Goal: Task Accomplishment & Management: Manage account settings

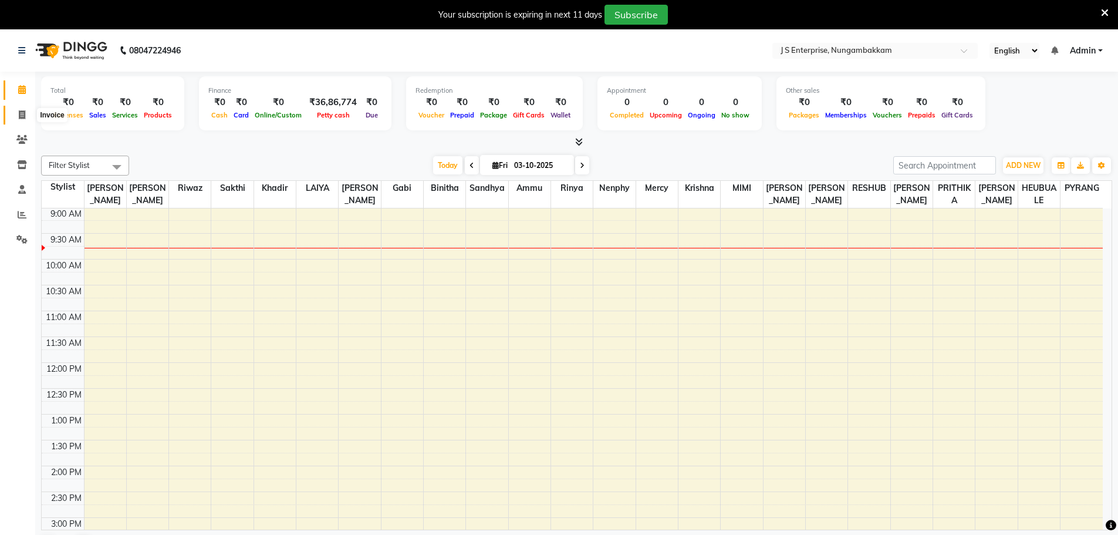
click at [23, 120] on span at bounding box center [22, 116] width 21 height 14
select select "7359"
select select "service"
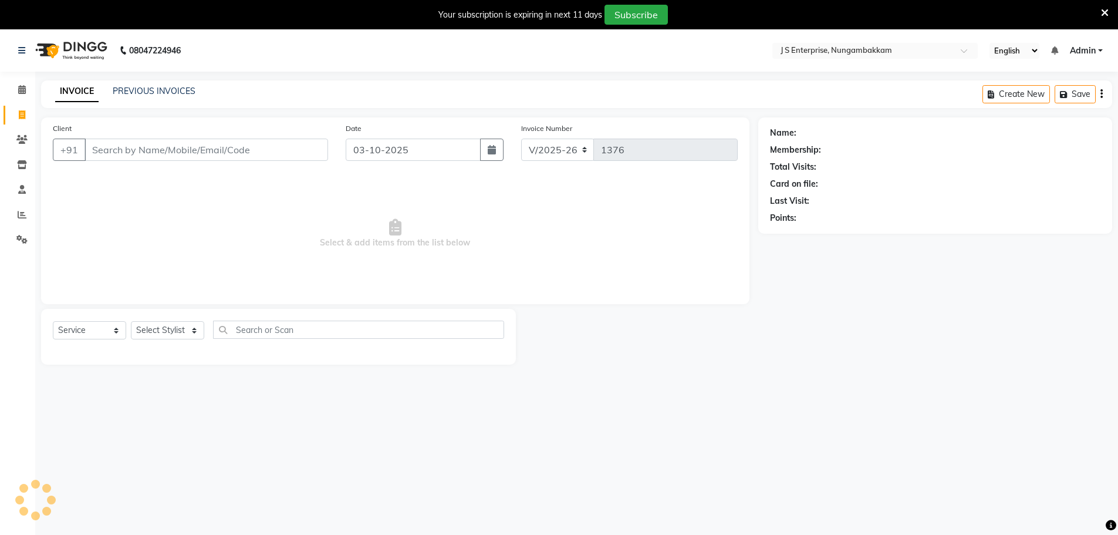
click at [178, 99] on div "INVOICE PREVIOUS INVOICES Create New Save" at bounding box center [576, 94] width 1071 height 28
click at [183, 91] on link "PREVIOUS INVOICES" at bounding box center [154, 91] width 83 height 11
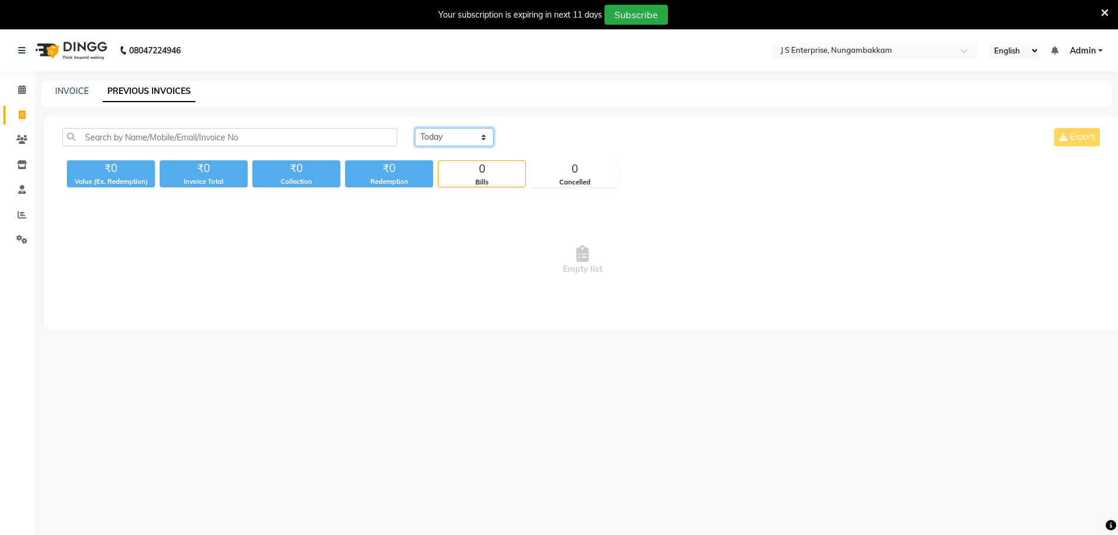
click at [486, 137] on select "Today Yesterday Custom Range" at bounding box center [454, 137] width 79 height 18
select select "yesterday"
click at [415, 128] on select "Today Yesterday Custom Range" at bounding box center [454, 137] width 79 height 18
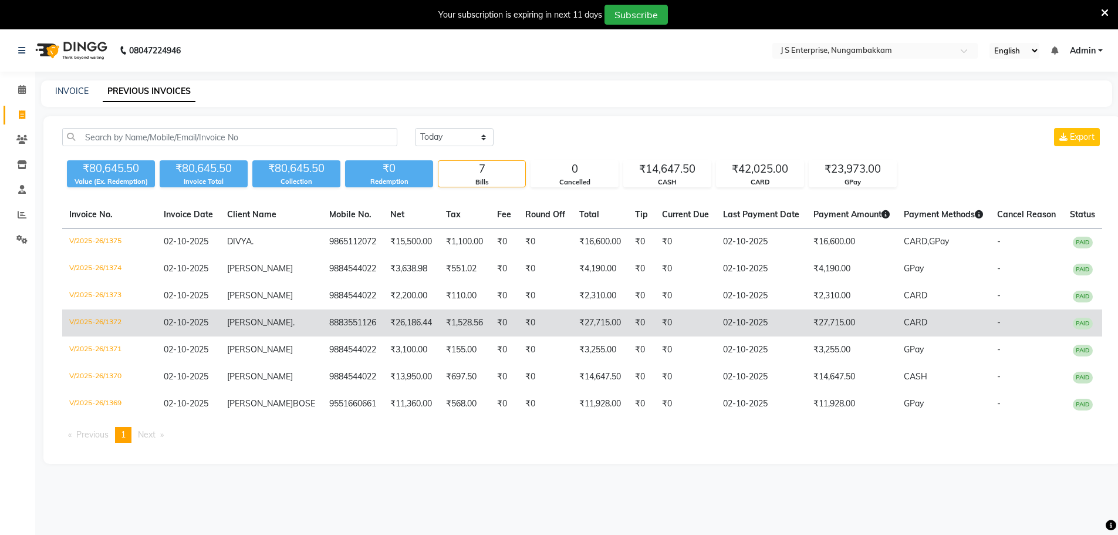
click at [383, 320] on td "₹26,186.44" at bounding box center [411, 322] width 56 height 27
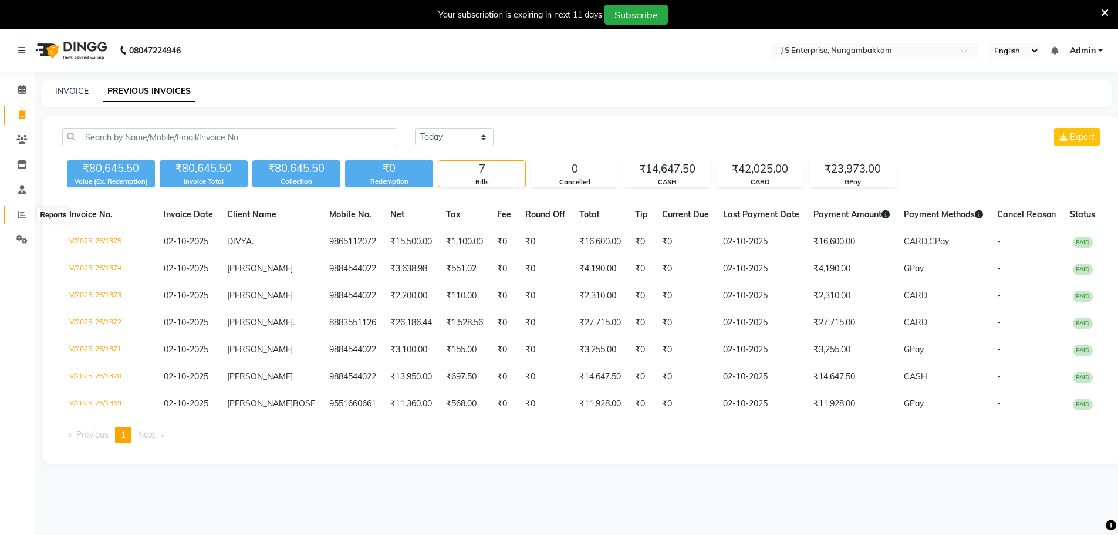
click at [22, 220] on span at bounding box center [22, 215] width 21 height 14
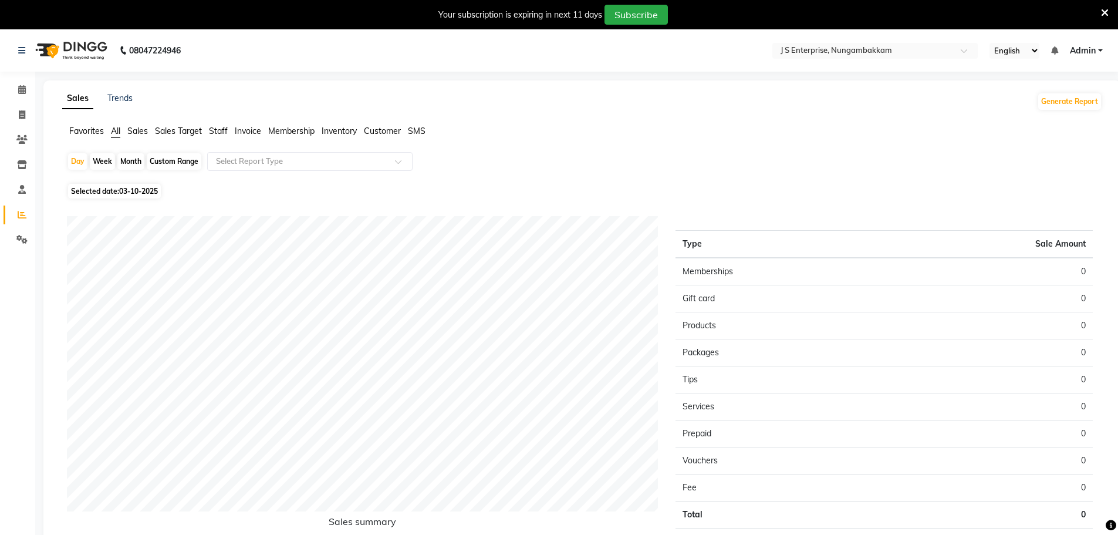
click at [217, 130] on span "Staff" at bounding box center [218, 131] width 19 height 11
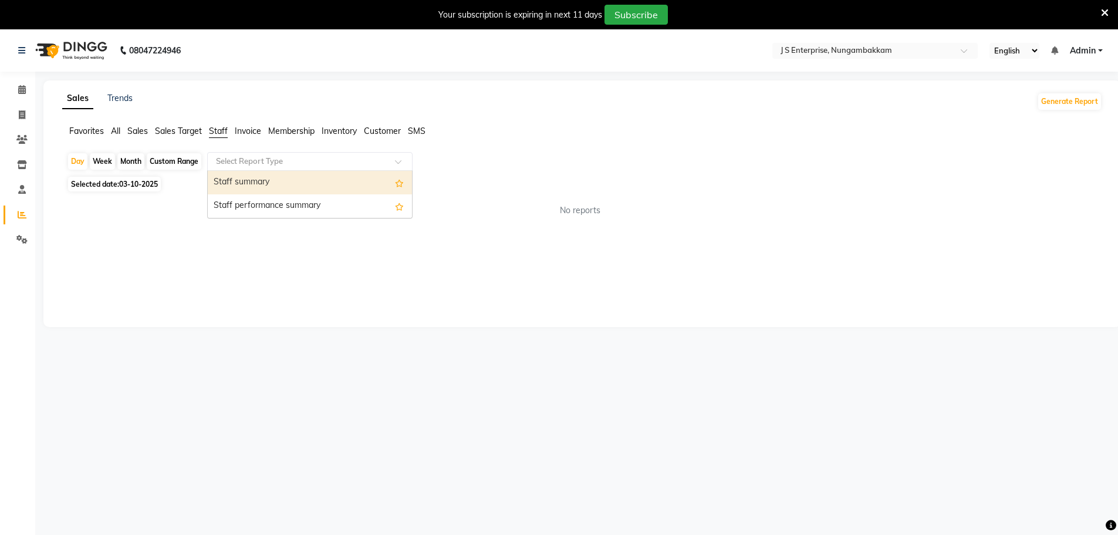
click at [234, 158] on input "text" at bounding box center [298, 162] width 169 height 12
click at [234, 180] on div "Staff summary" at bounding box center [310, 182] width 204 height 23
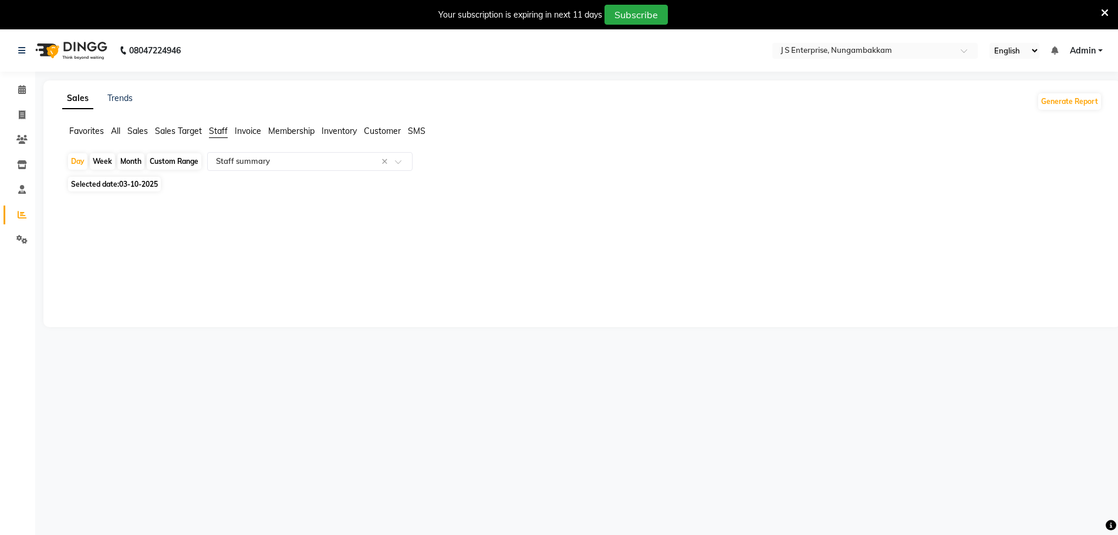
click at [138, 180] on span "03-10-2025" at bounding box center [138, 184] width 39 height 9
select select "10"
select select "2025"
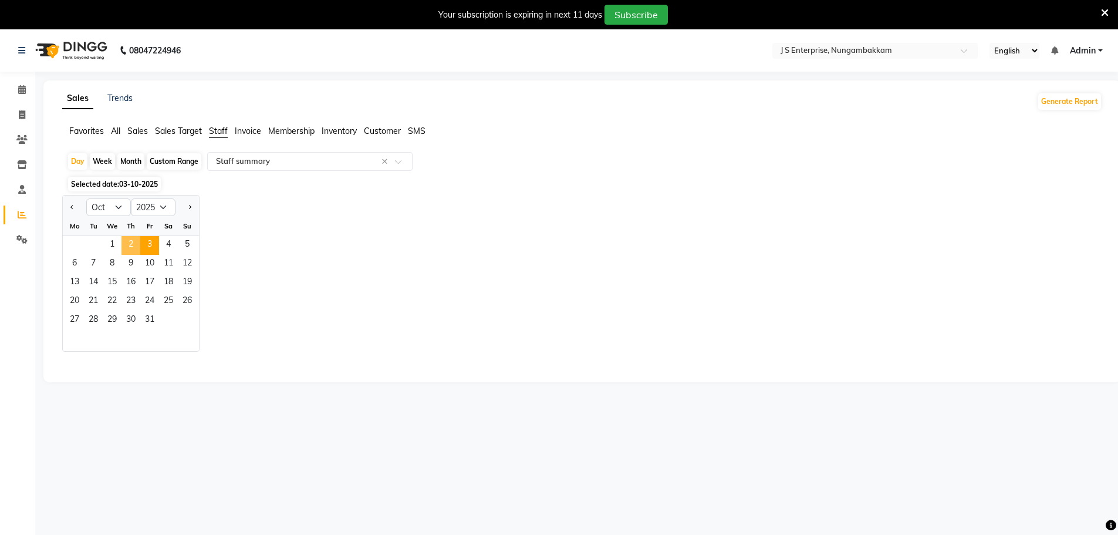
click at [130, 251] on span "2" at bounding box center [131, 245] width 19 height 19
select select "csv"
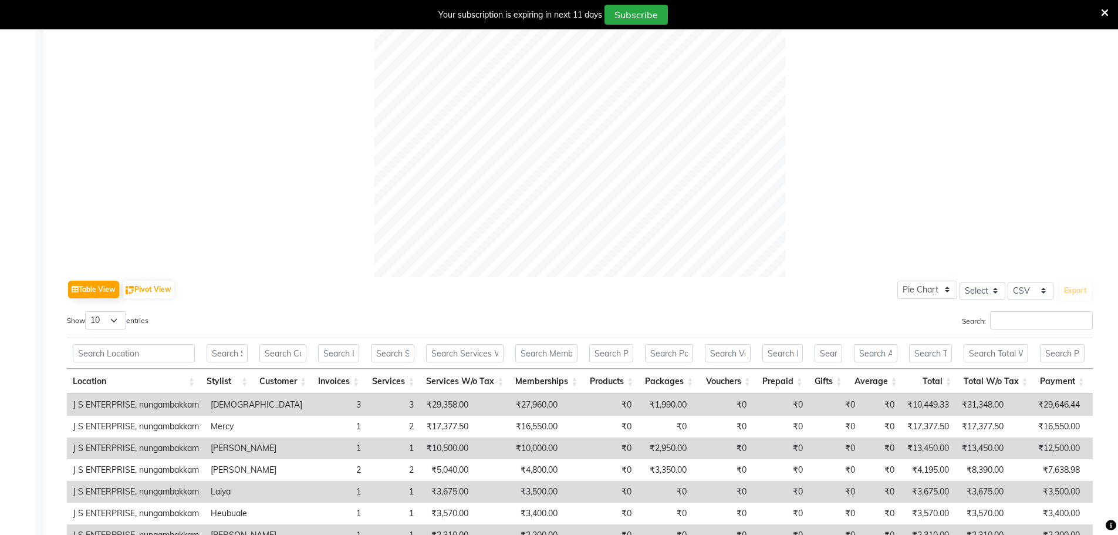
scroll to position [491, 0]
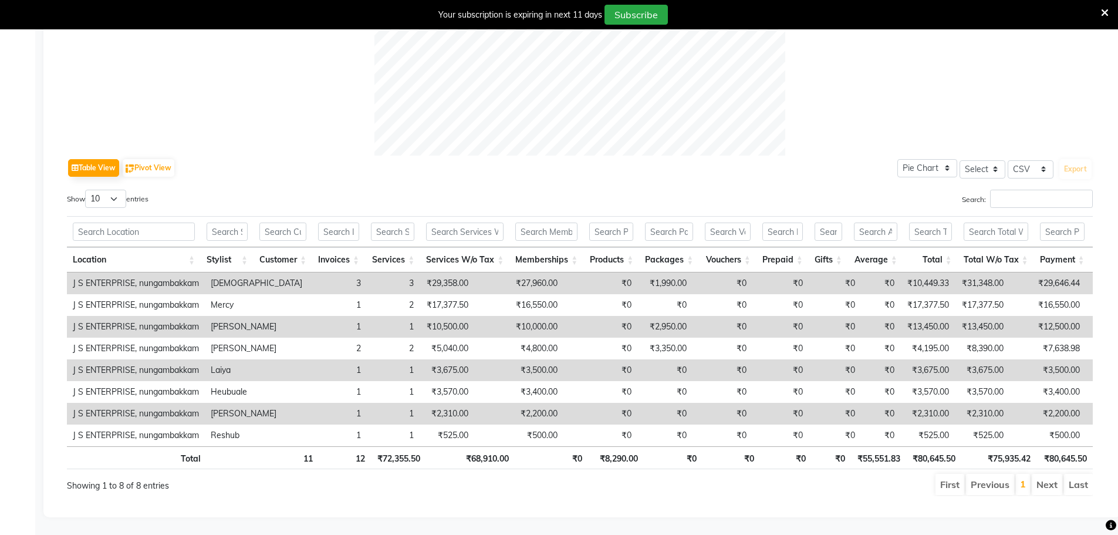
click at [120, 272] on td "J S ENTERPRISE, nungambakkam" at bounding box center [136, 283] width 138 height 22
click at [474, 272] on td "₹27,960.00" at bounding box center [518, 283] width 89 height 22
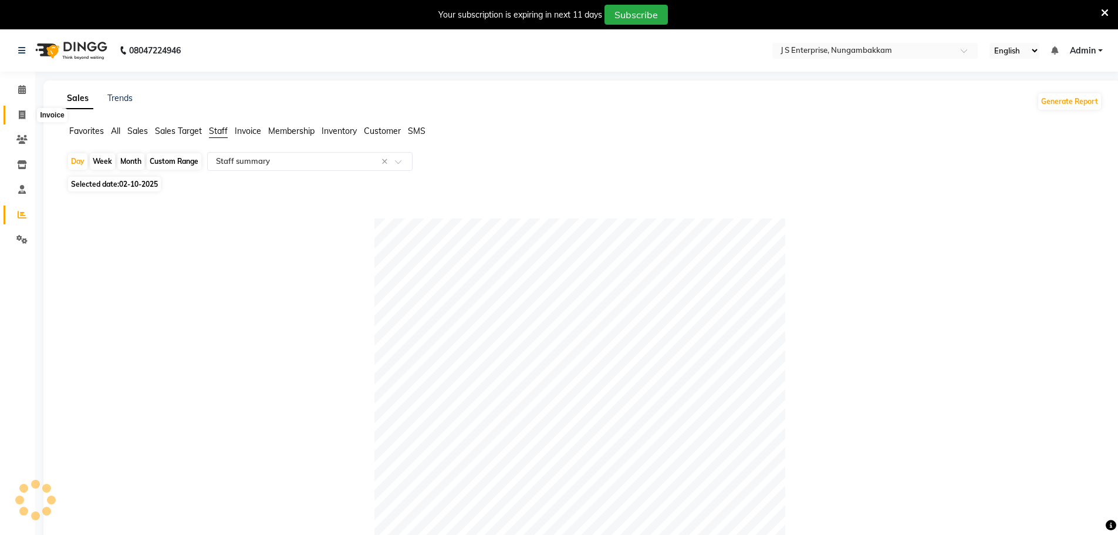
click at [27, 119] on span at bounding box center [22, 116] width 21 height 14
select select "service"
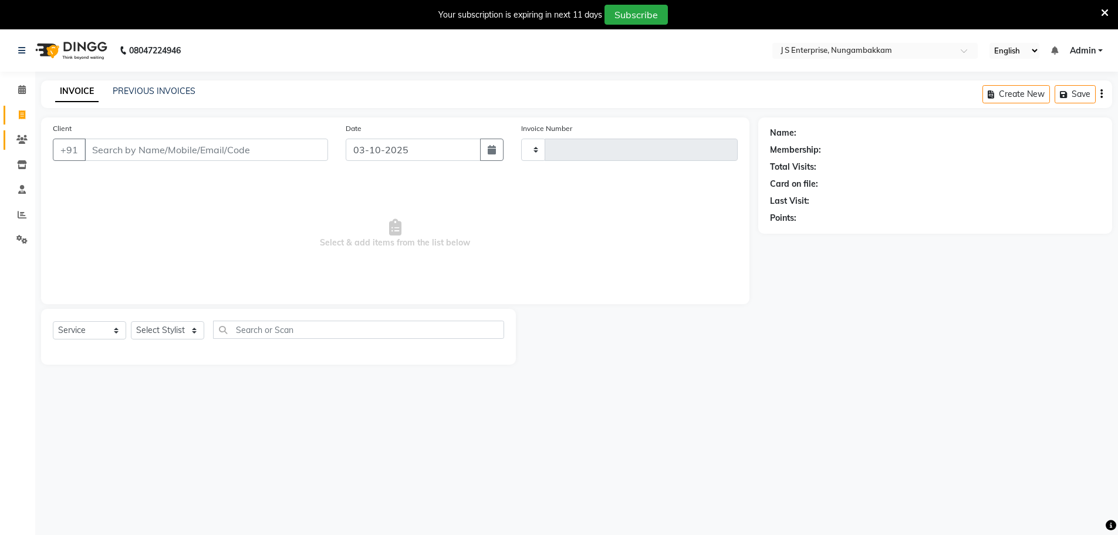
type input "1376"
select select "7359"
click at [150, 95] on link "PREVIOUS INVOICES" at bounding box center [154, 91] width 83 height 11
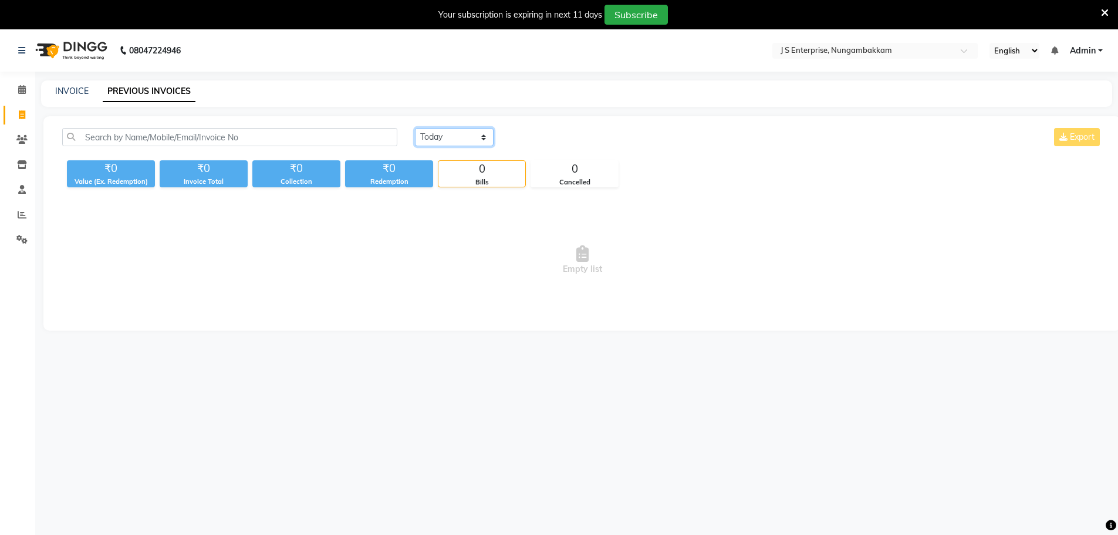
click at [474, 137] on select "Today Yesterday Custom Range" at bounding box center [454, 137] width 79 height 18
select select "yesterday"
click at [415, 128] on select "Today Yesterday Custom Range" at bounding box center [454, 137] width 79 height 18
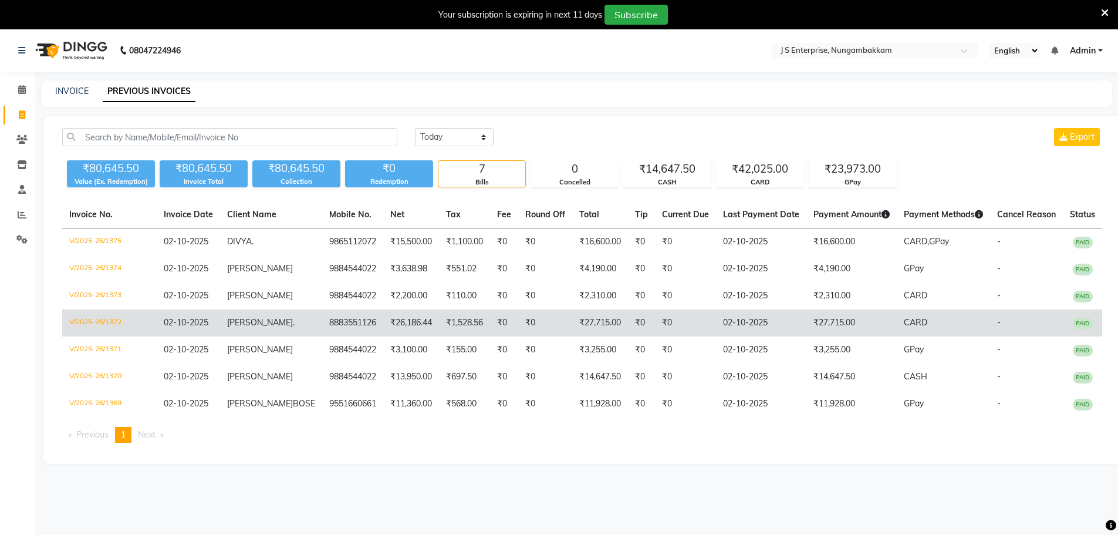
click at [93, 325] on td "V/2025-26/1372" at bounding box center [109, 322] width 95 height 27
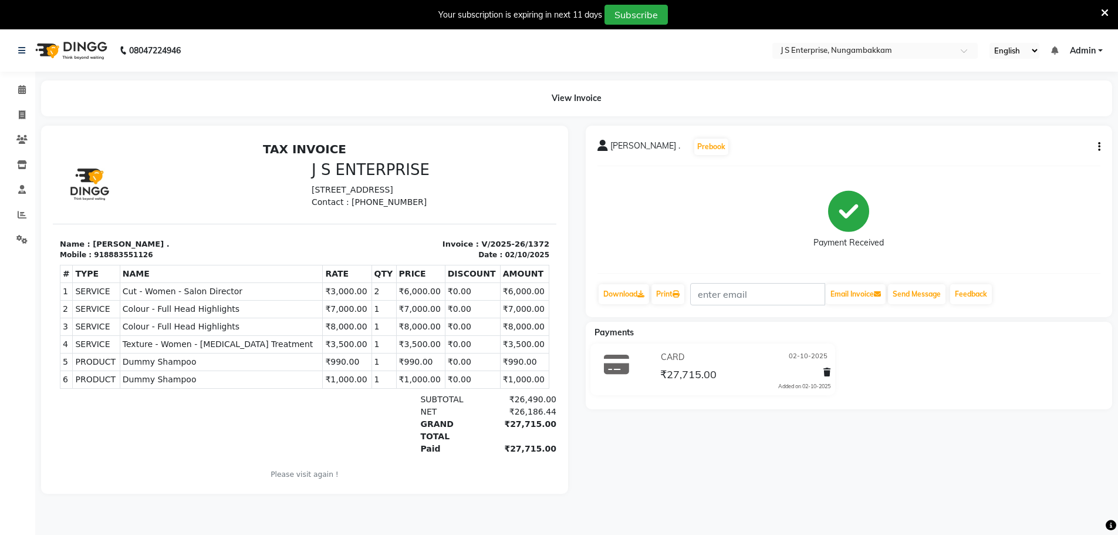
click at [0, 76] on div "Calendar Invoice Clients Inventory Staff Reports Settings Completed InProgress …" at bounding box center [79, 305] width 158 height 484
click at [16, 86] on span at bounding box center [22, 90] width 21 height 14
click at [1096, 145] on button "button" at bounding box center [1097, 147] width 7 height 12
click at [1044, 160] on div "Edit Invoice" at bounding box center [1041, 161] width 80 height 15
select select "service"
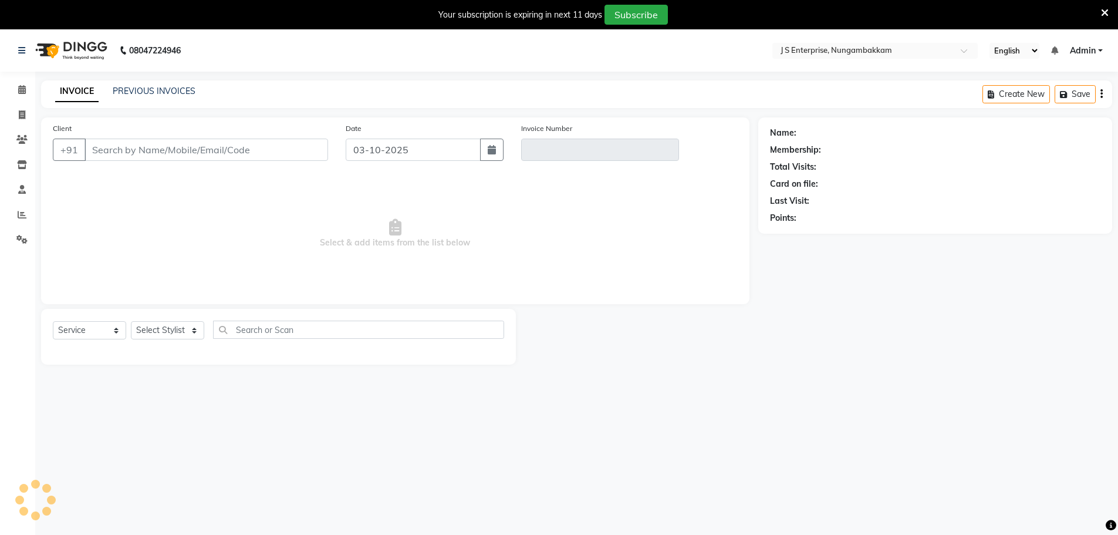
scroll to position [29, 0]
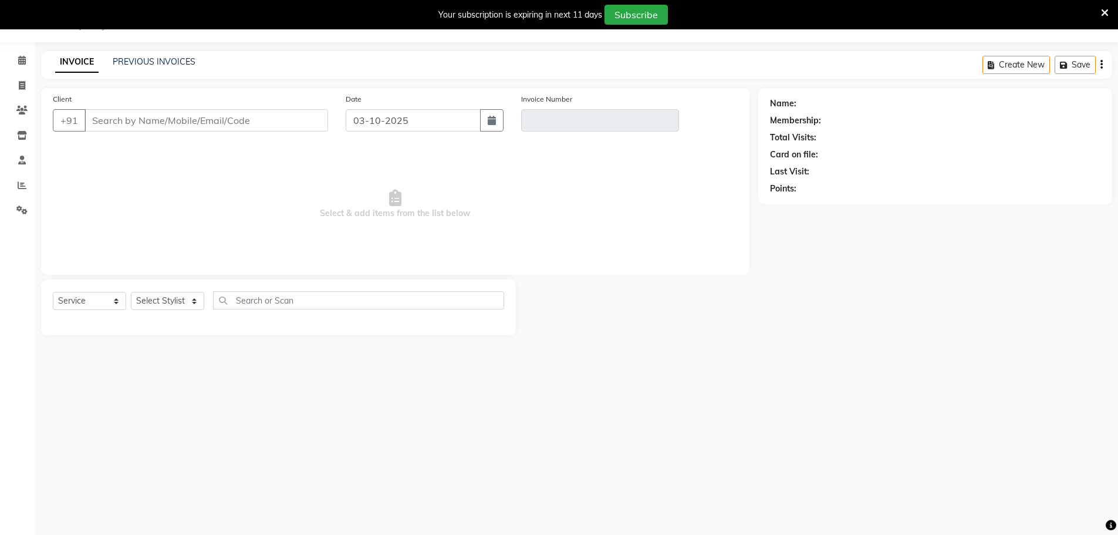
type input "8883551126"
type input "V/2025-26/1372"
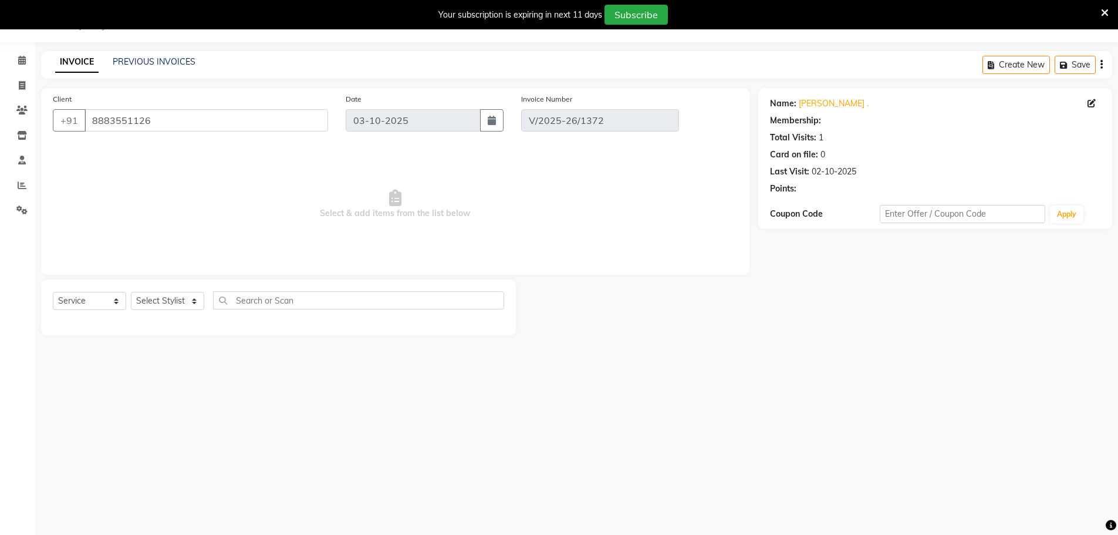
type input "02-10-2025"
select select "select"
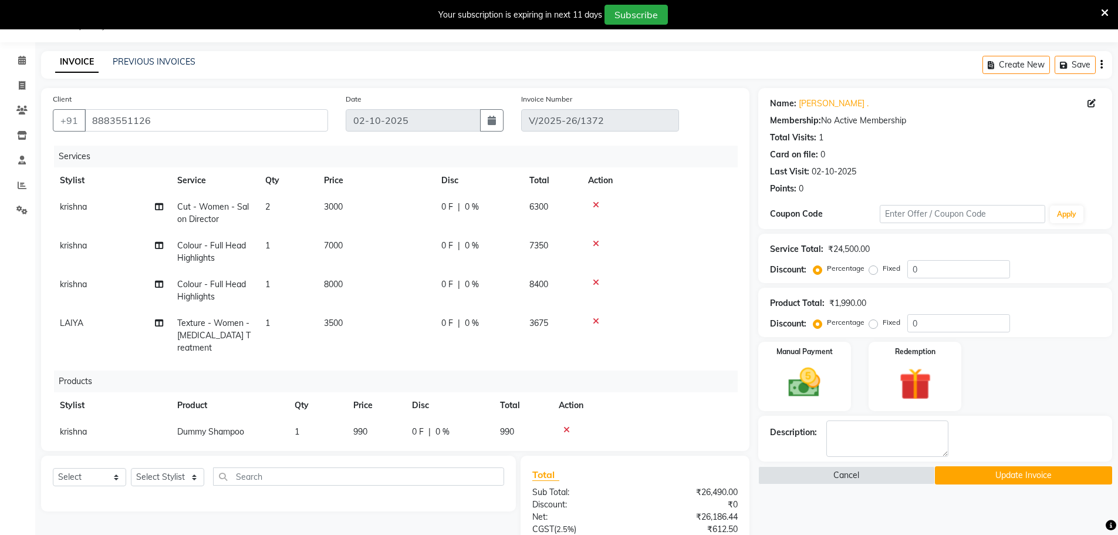
click at [60, 249] on span "krishna" at bounding box center [73, 245] width 27 height 11
select select "63765"
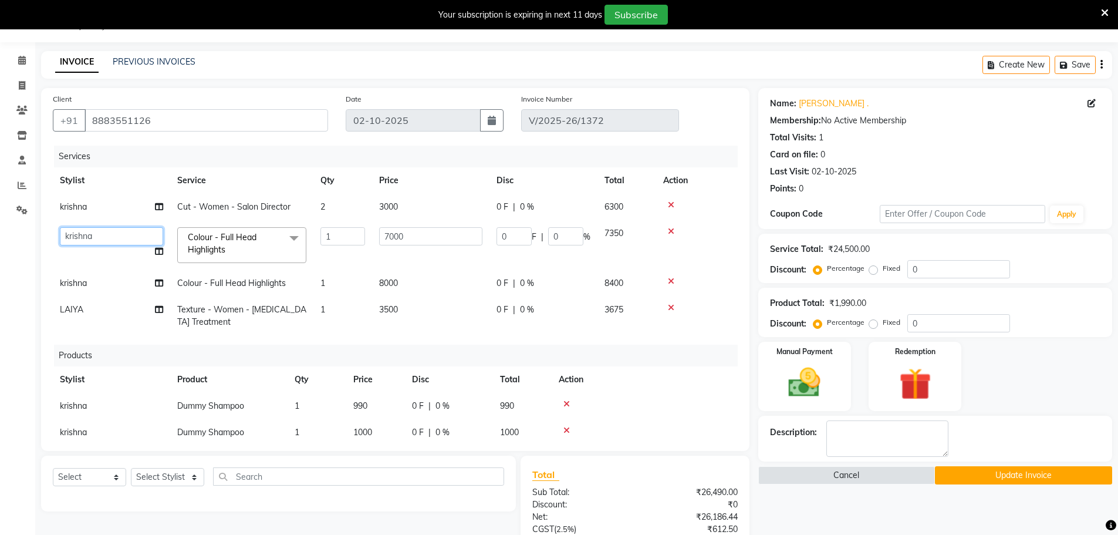
click at [89, 235] on select "ammu binitha gabi HEUBUALE Julia Smith Justin khadir krishna LAIYA MALIK mercy …" at bounding box center [111, 236] width 103 height 18
select select "82675"
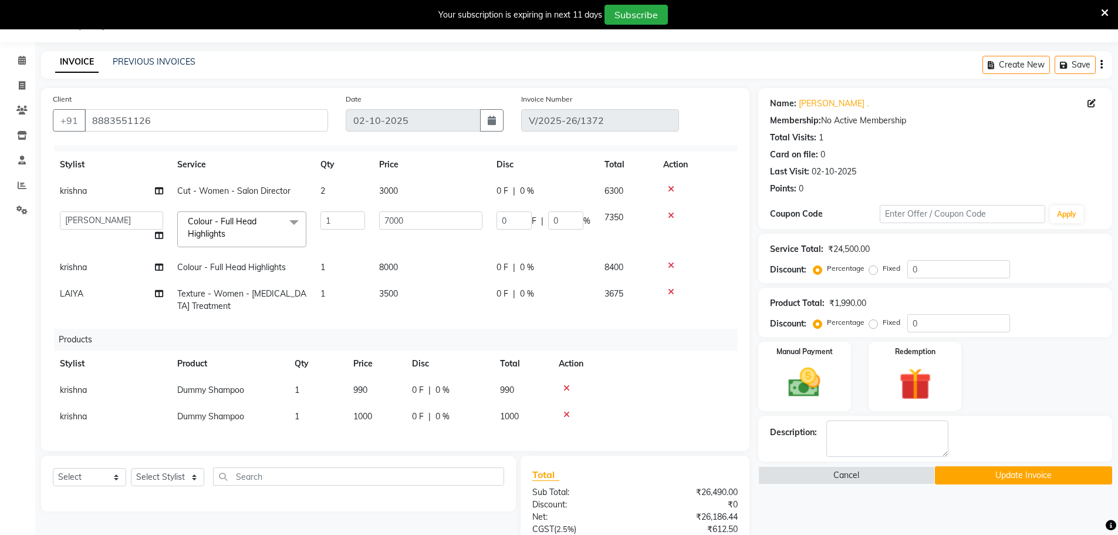
scroll to position [25, 0]
click at [1020, 465] on div "Name: Annie . Membership: No Active Membership Total Visits: 1 Card on file: 0 …" at bounding box center [939, 382] width 363 height 589
click at [1022, 470] on button "Update Invoice" at bounding box center [1023, 475] width 177 height 18
